Goal: Transaction & Acquisition: Purchase product/service

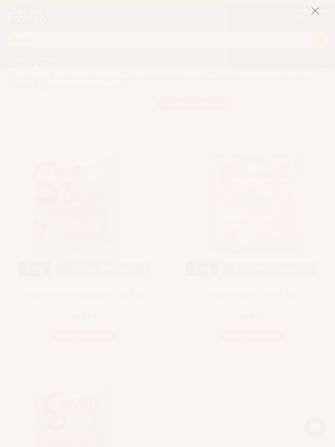
click at [312, 19] on button at bounding box center [315, 10] width 8 height 19
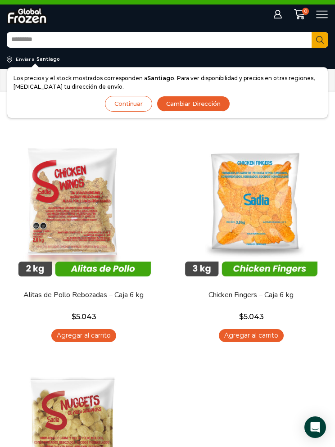
click at [318, 17] on icon at bounding box center [322, 15] width 12 height 12
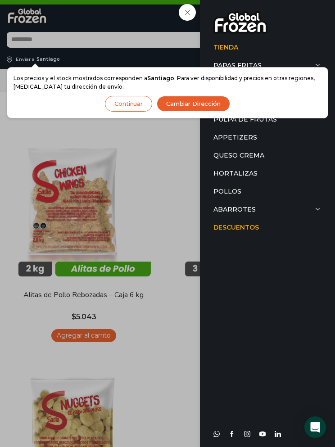
click at [129, 104] on button "Continuar" at bounding box center [128, 104] width 47 height 16
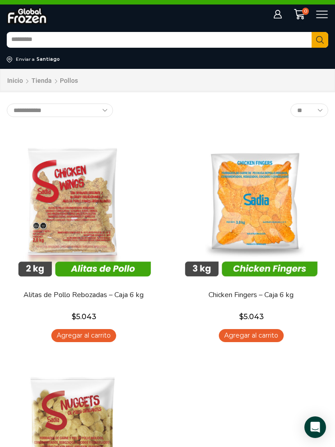
click at [318, 15] on icon at bounding box center [322, 15] width 12 height 12
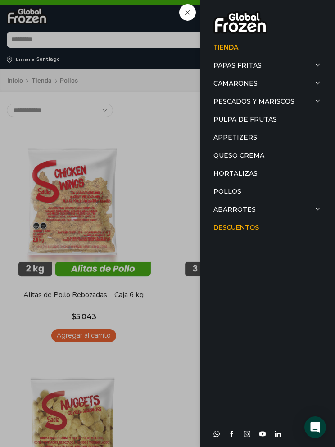
click at [234, 188] on link "Pollos" at bounding box center [268, 191] width 108 height 18
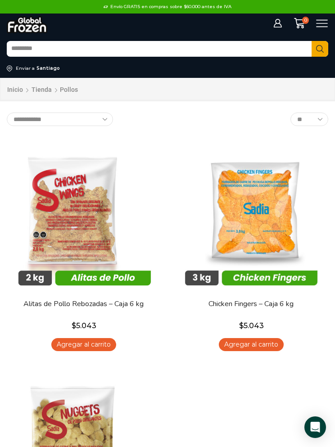
click at [317, 12] on div "Envío GRATIS en compras sobre $60.000 antes de IVA Envío GRATIS en compras sobr…" at bounding box center [167, 7] width 301 height 14
click at [319, 26] on icon at bounding box center [322, 24] width 12 height 12
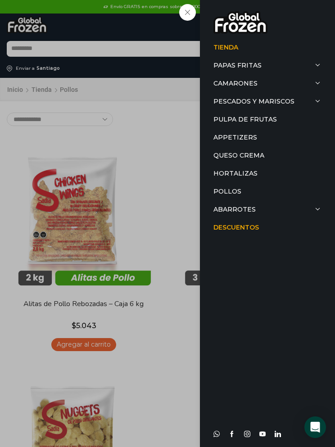
click at [269, 211] on link "Abarrotes" at bounding box center [268, 209] width 108 height 18
click at [239, 229] on link "Aceite" at bounding box center [271, 227] width 101 height 18
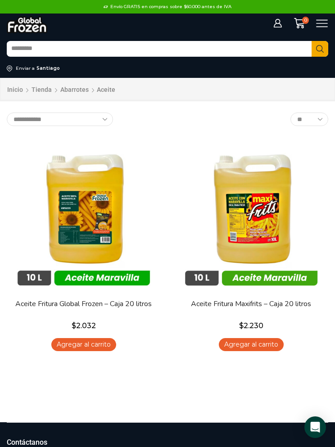
click at [317, 24] on icon at bounding box center [322, 24] width 12 height 12
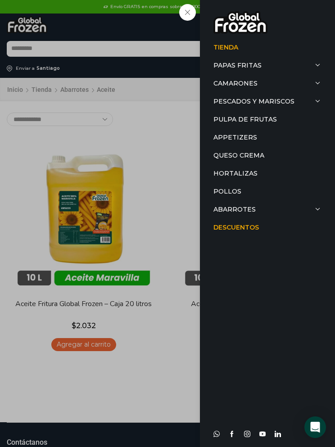
click at [250, 232] on link "Descuentos" at bounding box center [268, 227] width 108 height 18
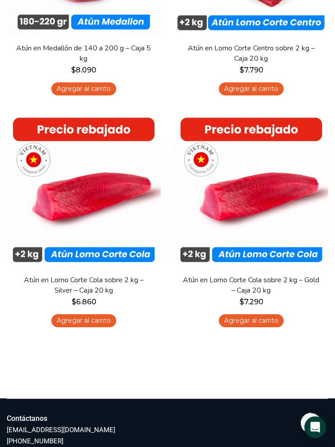
scroll to position [416, 0]
